Goal: Task Accomplishment & Management: Use online tool/utility

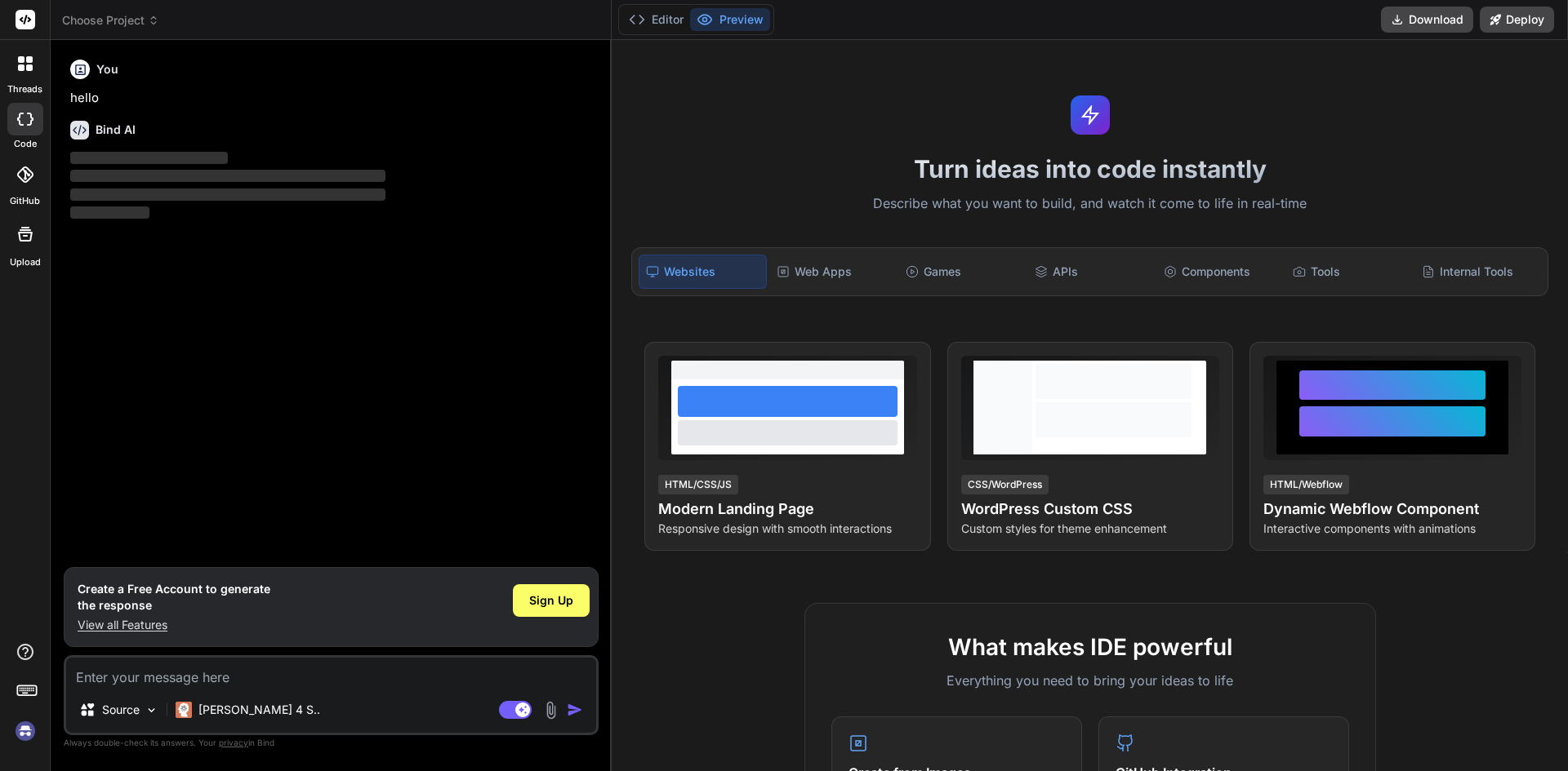
type textarea "x"
click at [138, 629] on p "View all Features" at bounding box center [174, 624] width 193 height 16
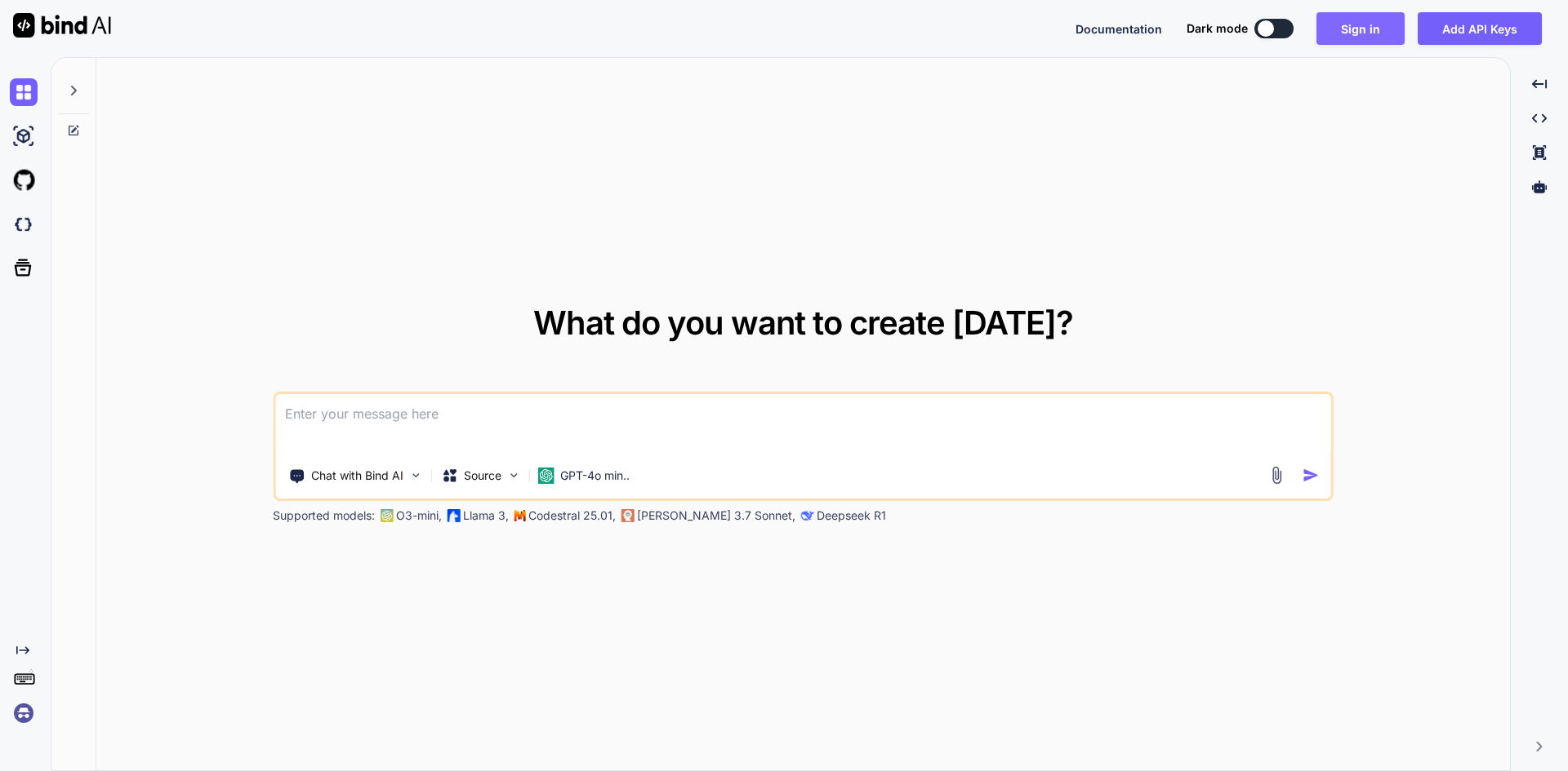
click at [1385, 32] on button "Sign in" at bounding box center [1360, 29] width 89 height 33
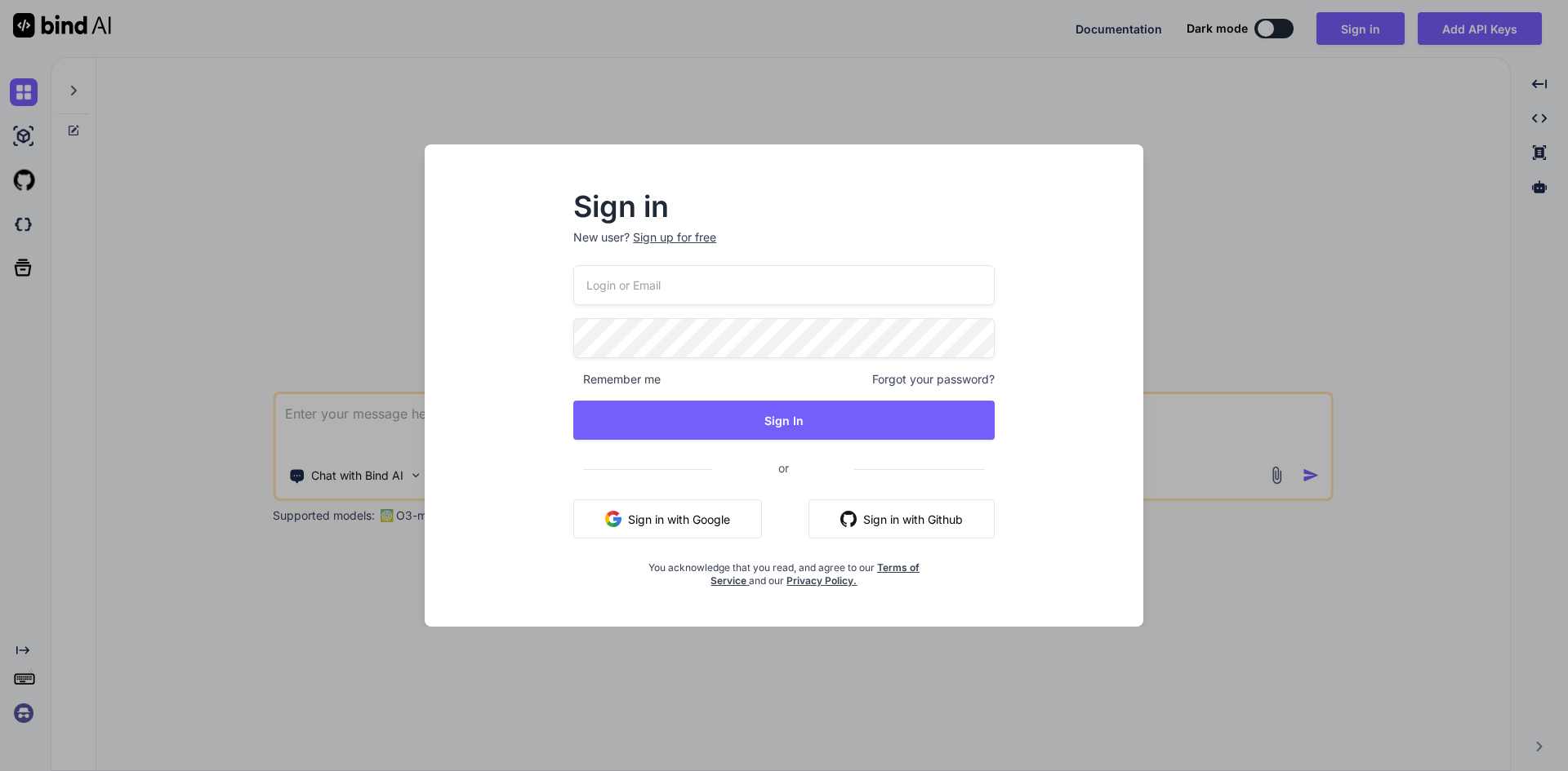
click at [711, 524] on button "Sign in with Google" at bounding box center [667, 519] width 189 height 39
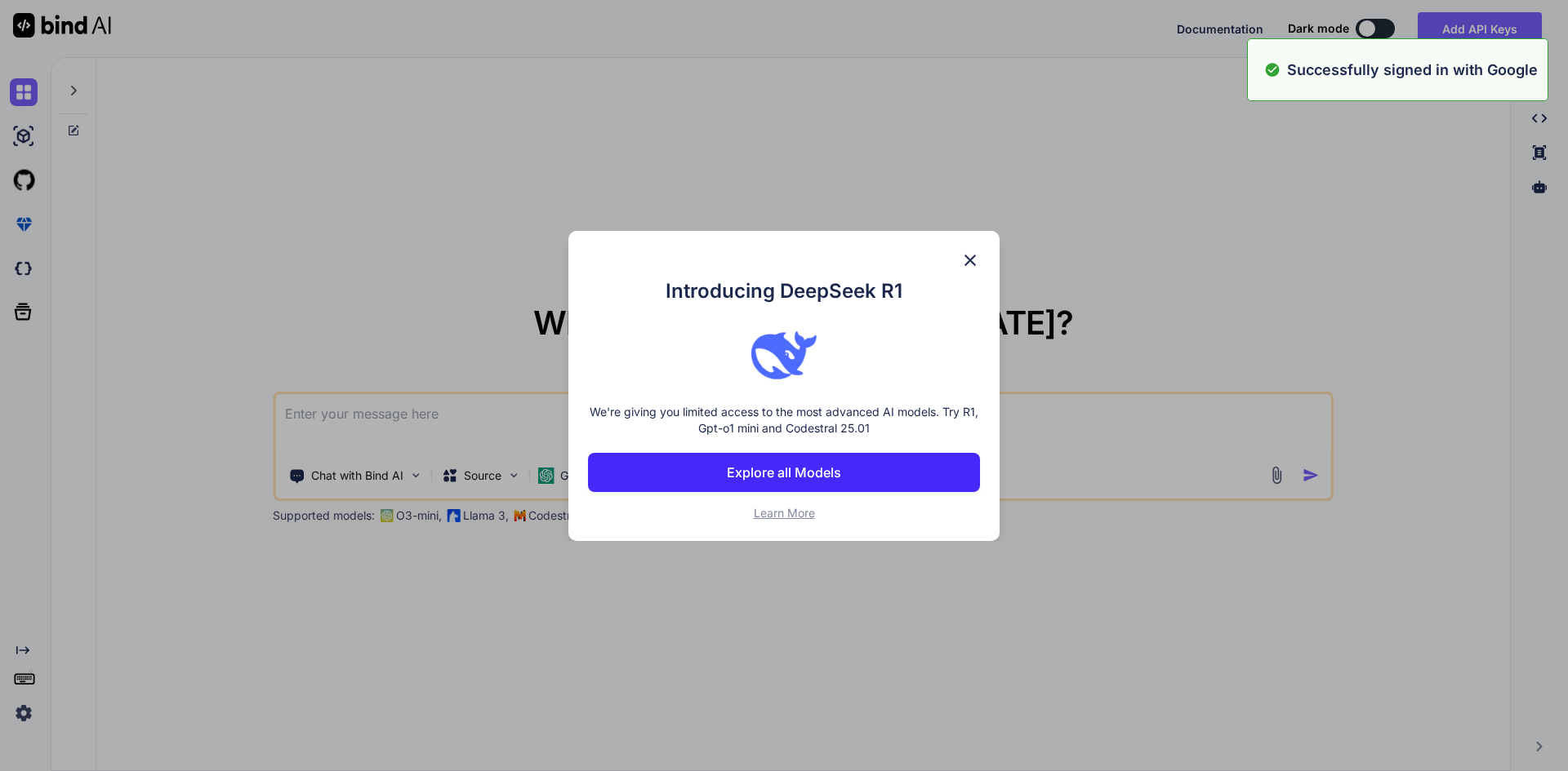
type textarea "x"
